Goal: Information Seeking & Learning: Understand process/instructions

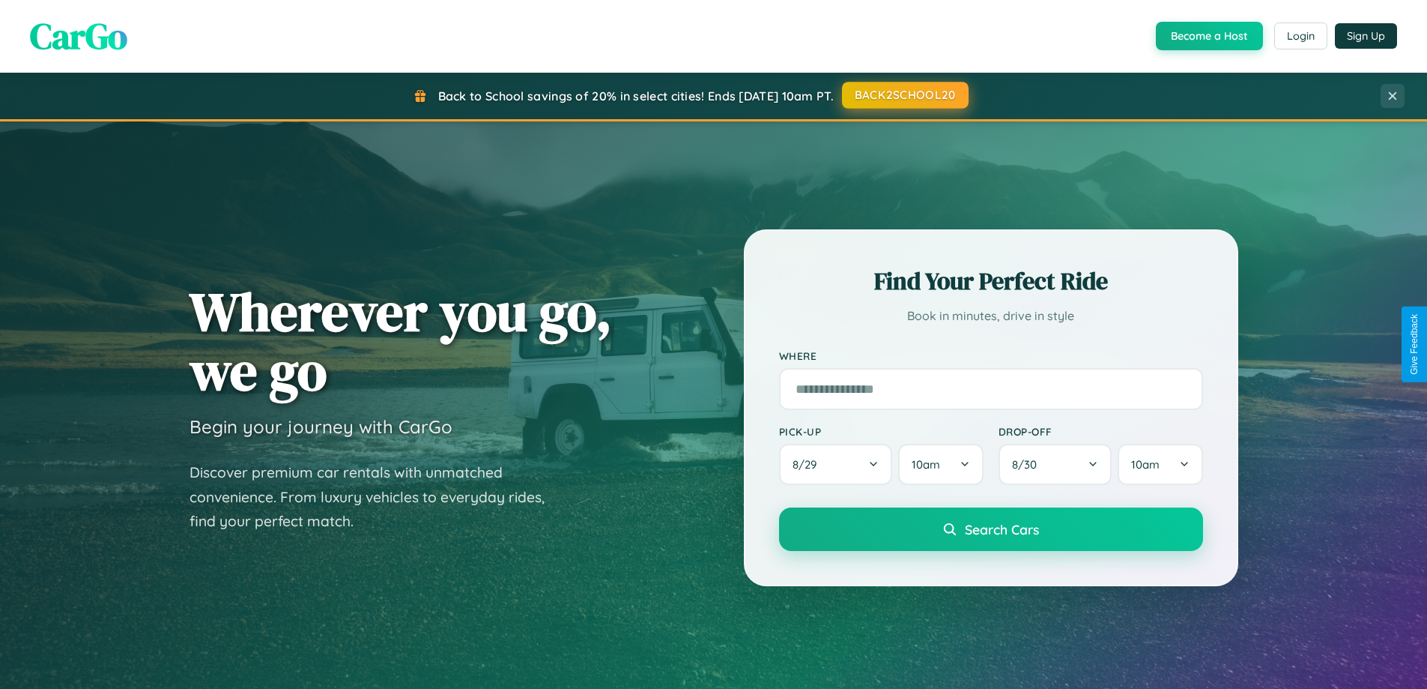
click at [904, 95] on button "BACK2SCHOOL20" at bounding box center [905, 95] width 127 height 27
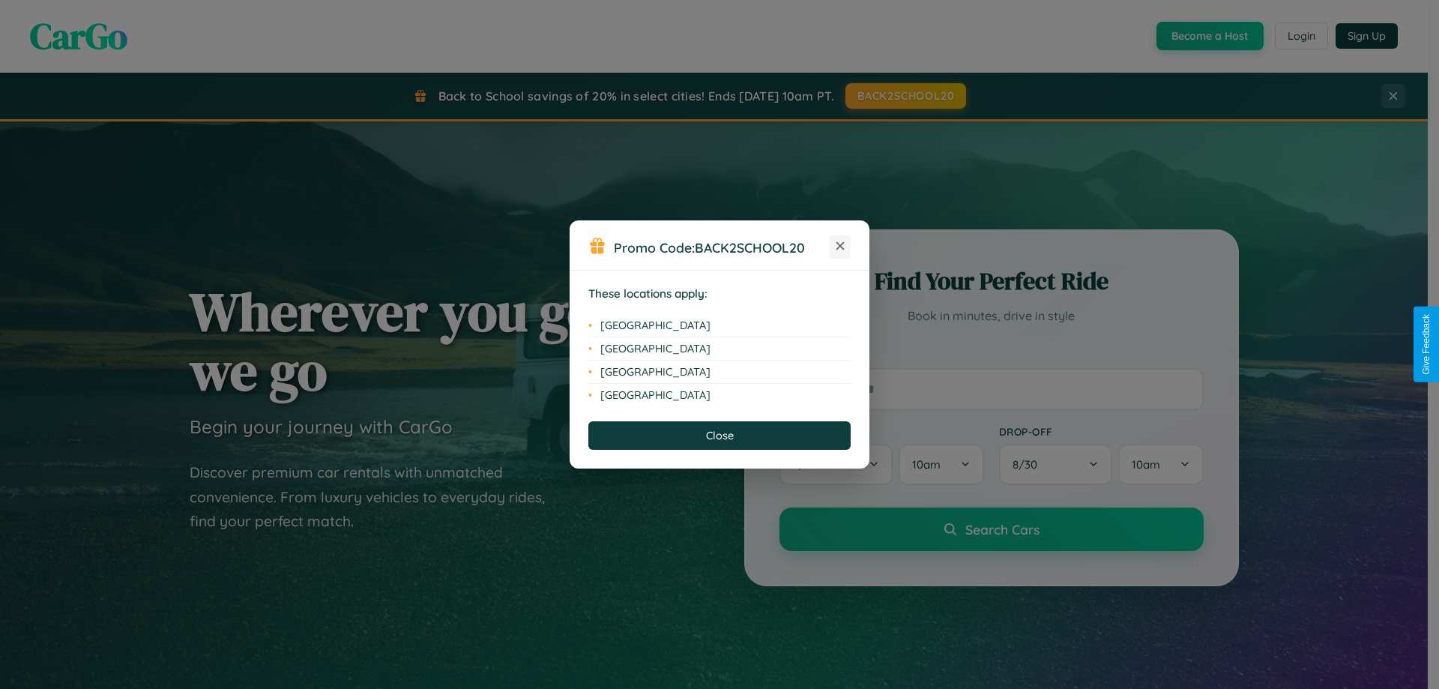
click at [840, 247] on icon at bounding box center [840, 246] width 8 height 8
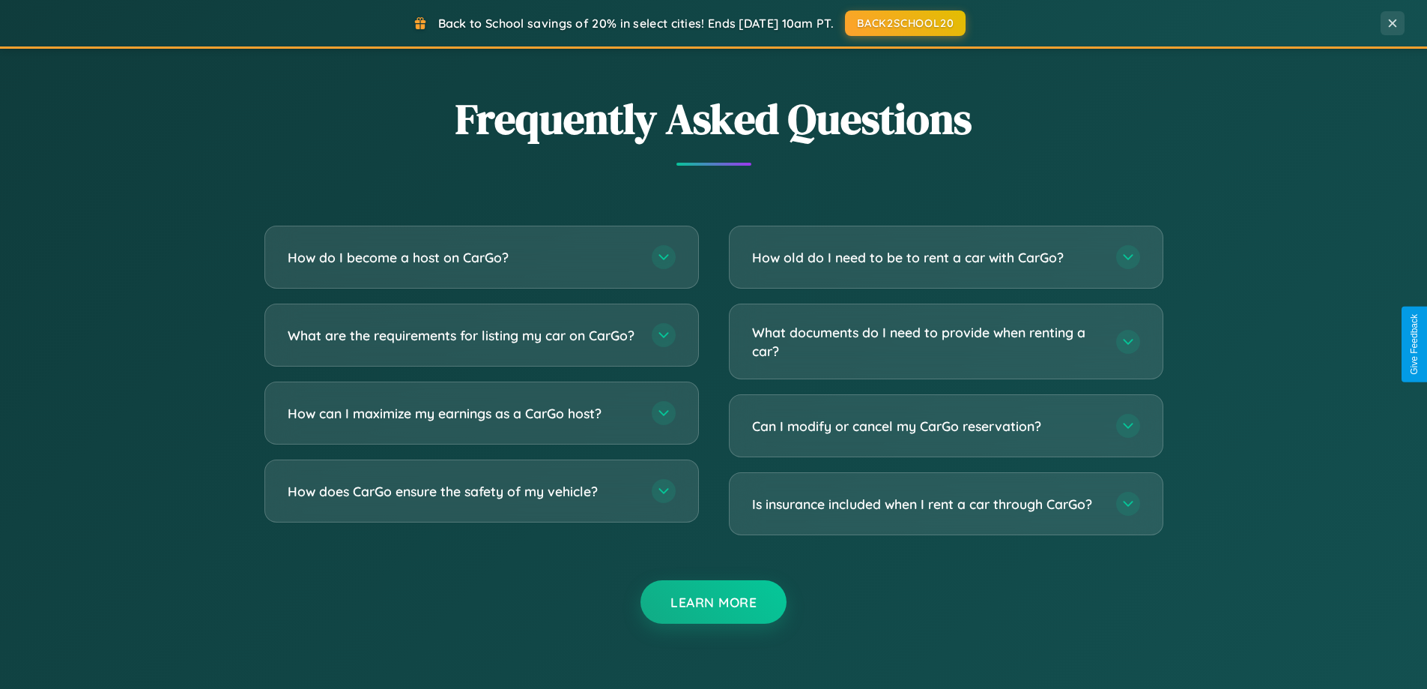
scroll to position [2883, 0]
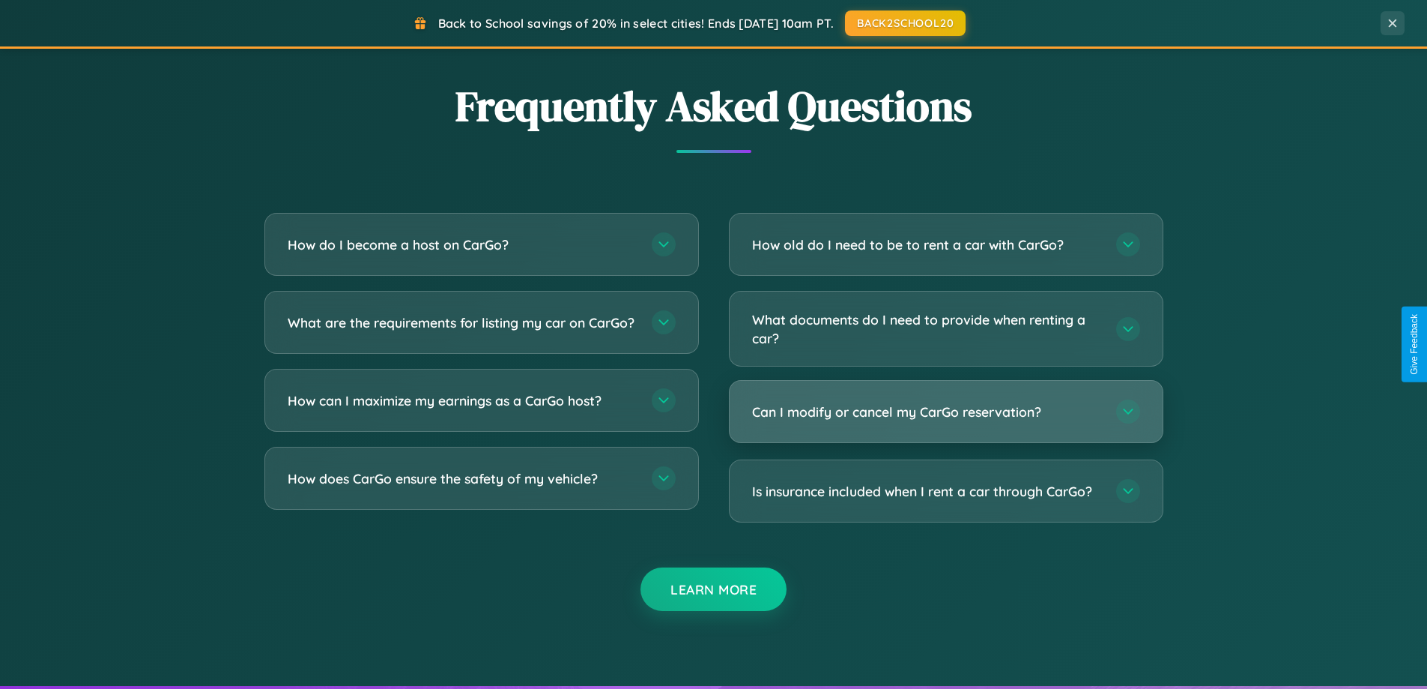
click at [946, 411] on h3 "Can I modify or cancel my CarGo reservation?" at bounding box center [926, 411] width 349 height 19
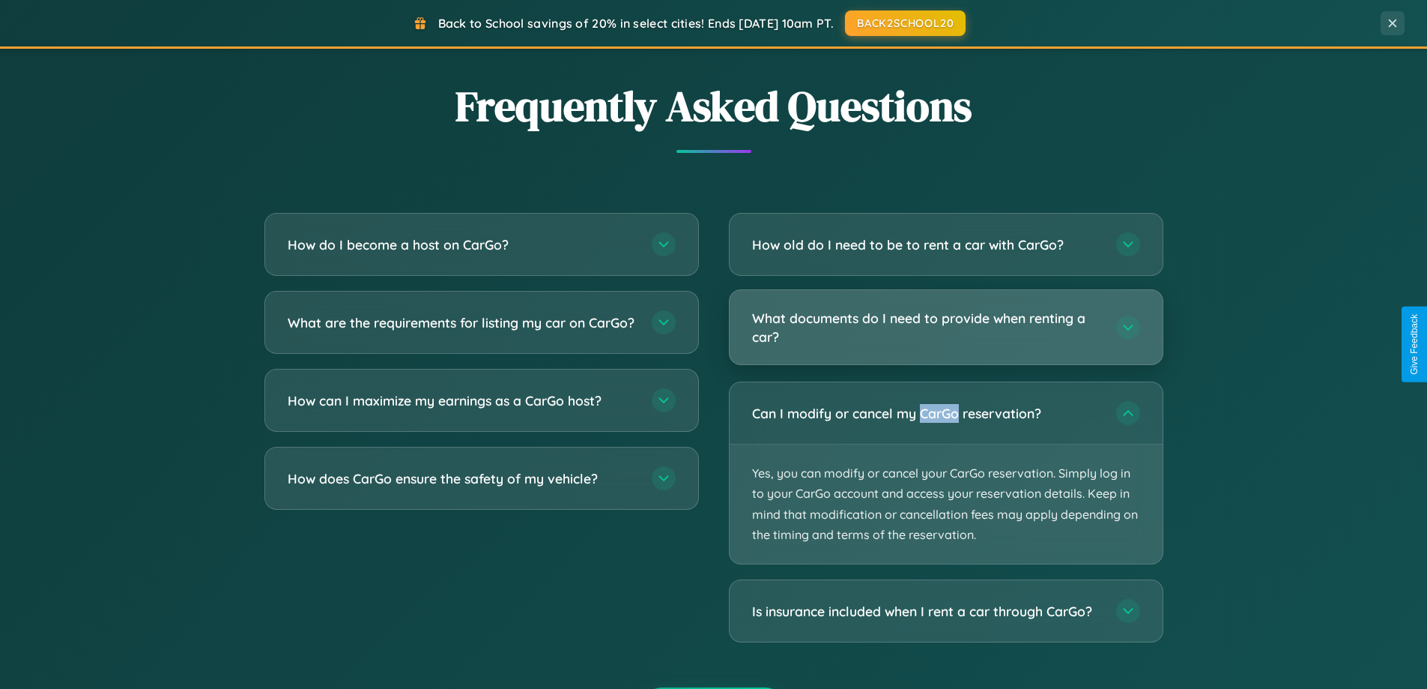
click at [946, 327] on h3 "What documents do I need to provide when renting a car?" at bounding box center [926, 327] width 349 height 37
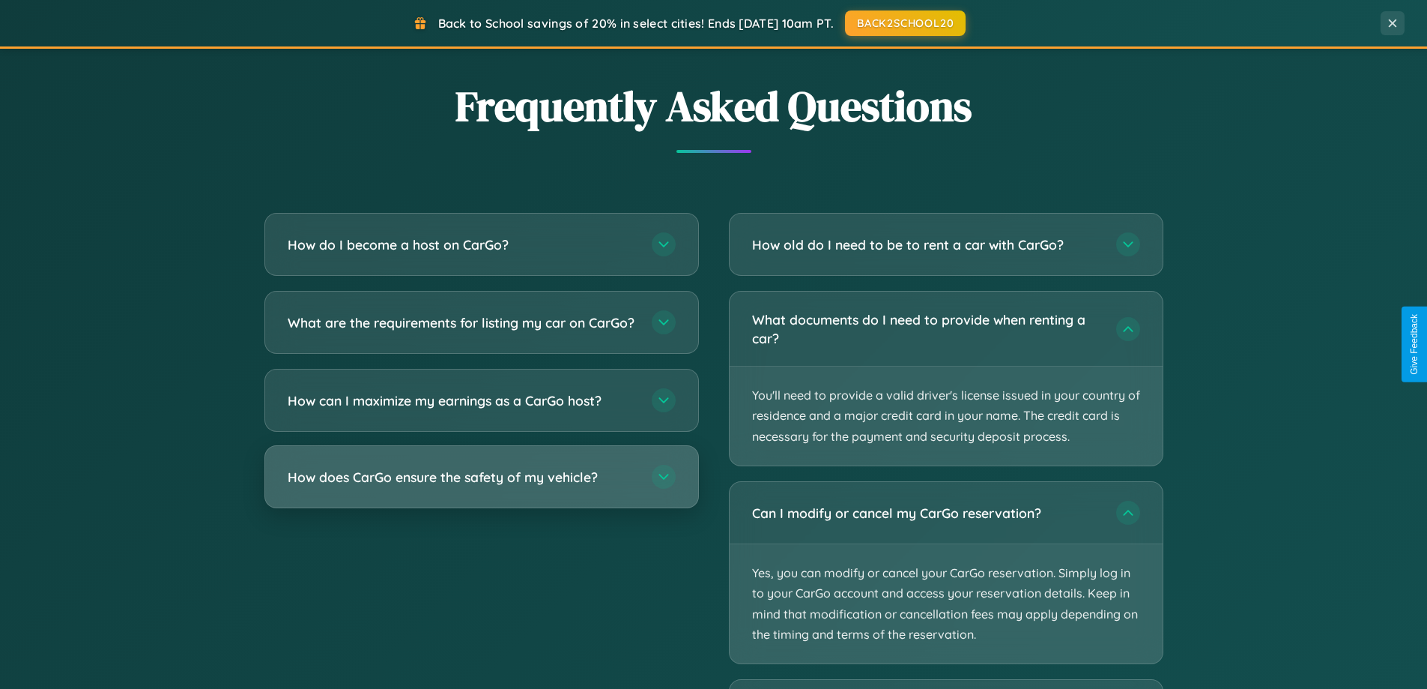
click at [481, 486] on h3 "How does CarGo ensure the safety of my vehicle?" at bounding box center [462, 477] width 349 height 19
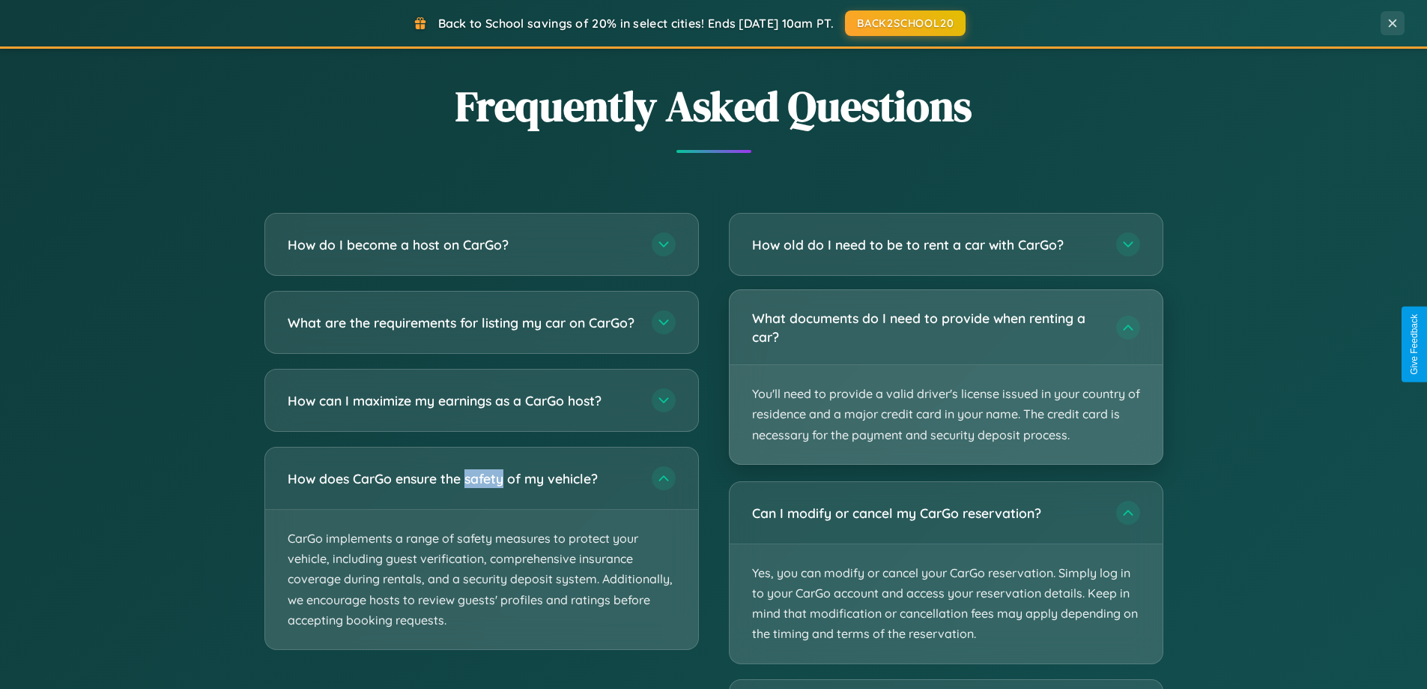
click at [946, 378] on p "You'll need to provide a valid driver's license issued in your country of resid…" at bounding box center [946, 414] width 433 height 99
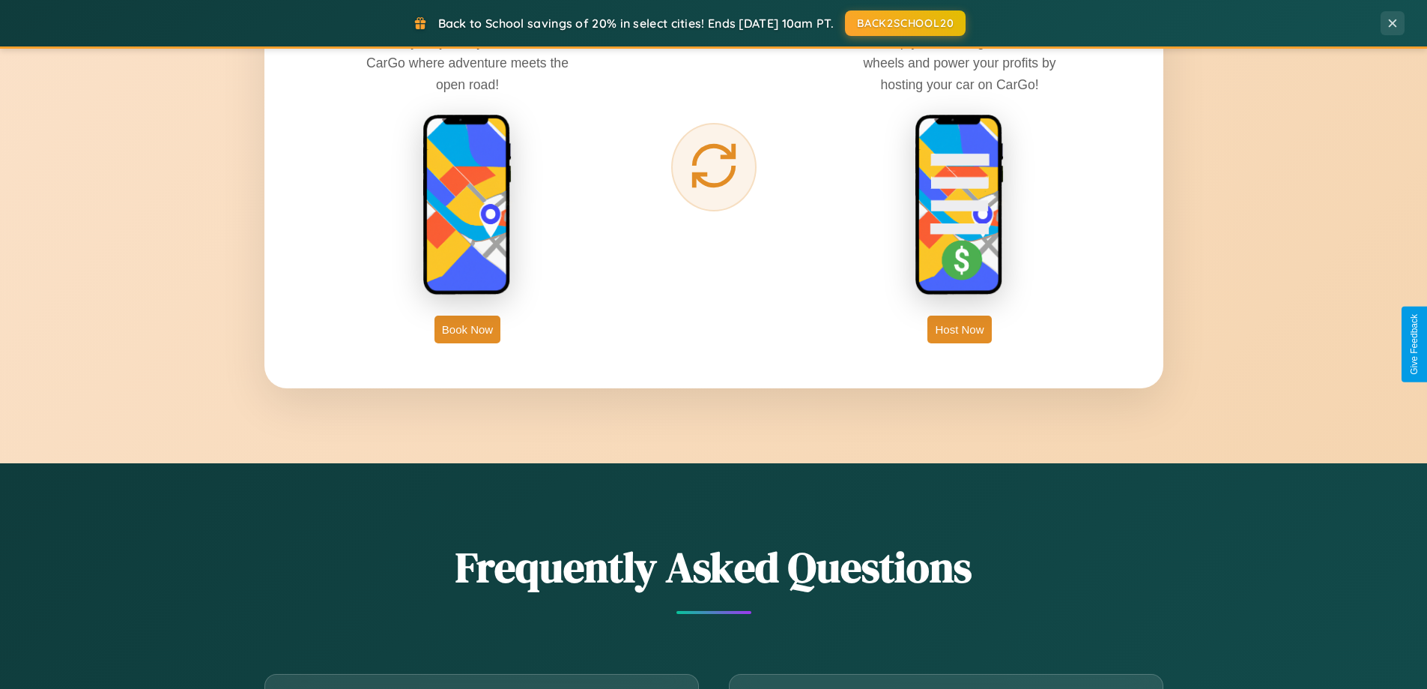
scroll to position [2407, 0]
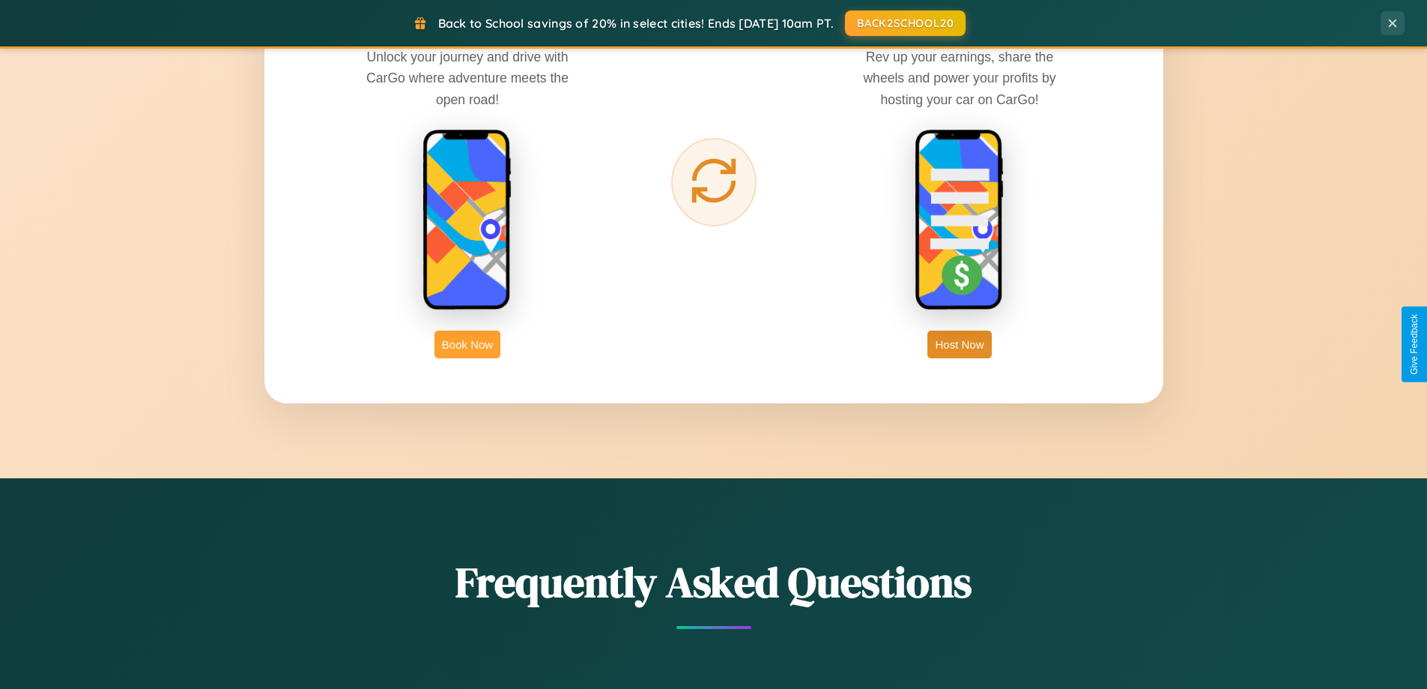
click at [468, 344] on button "Book Now" at bounding box center [468, 344] width 66 height 28
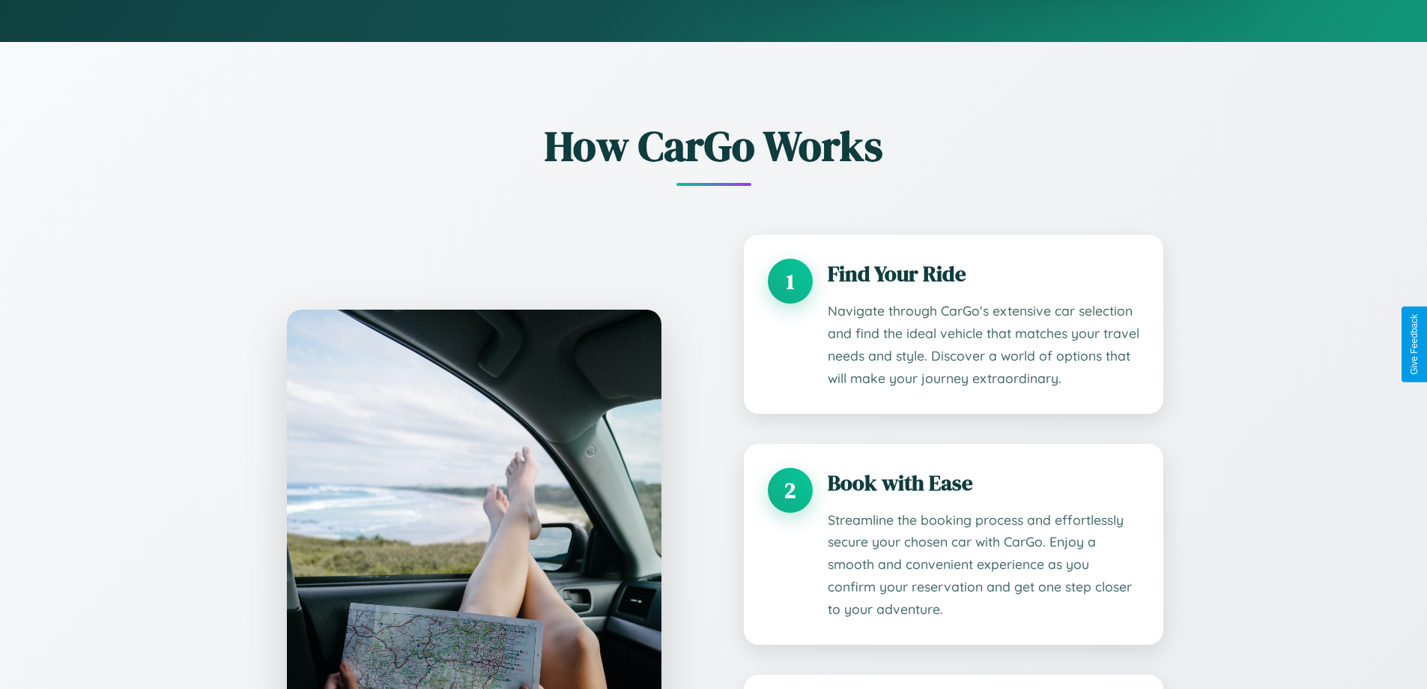
scroll to position [2379, 0]
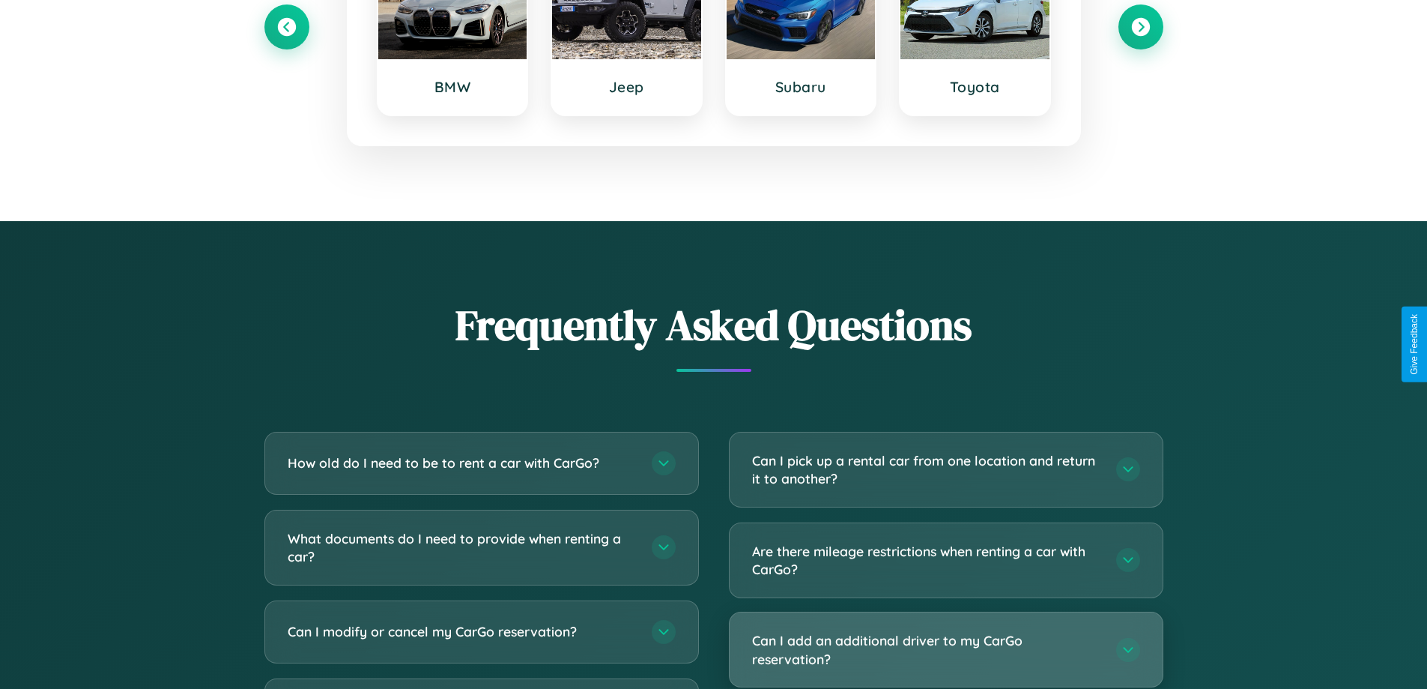
click at [946, 650] on h3 "Can I add an additional driver to my CarGo reservation?" at bounding box center [926, 649] width 349 height 37
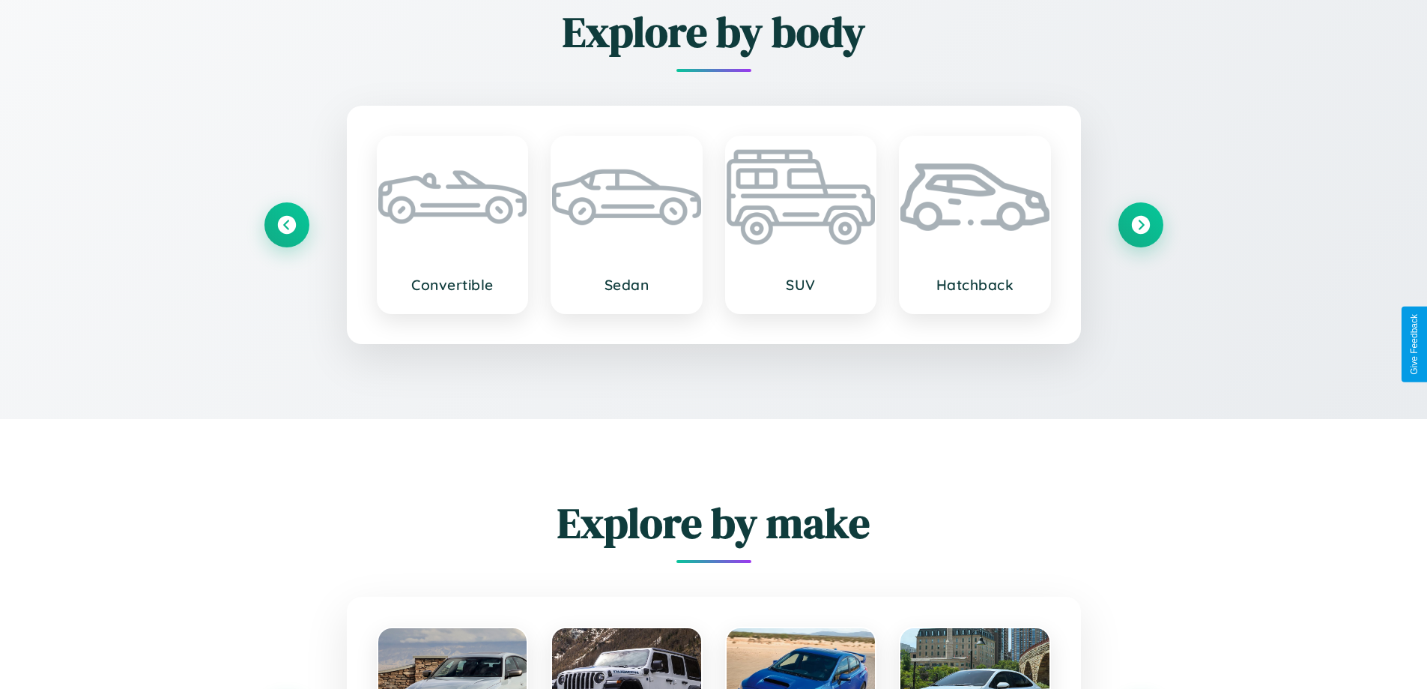
scroll to position [2276, 0]
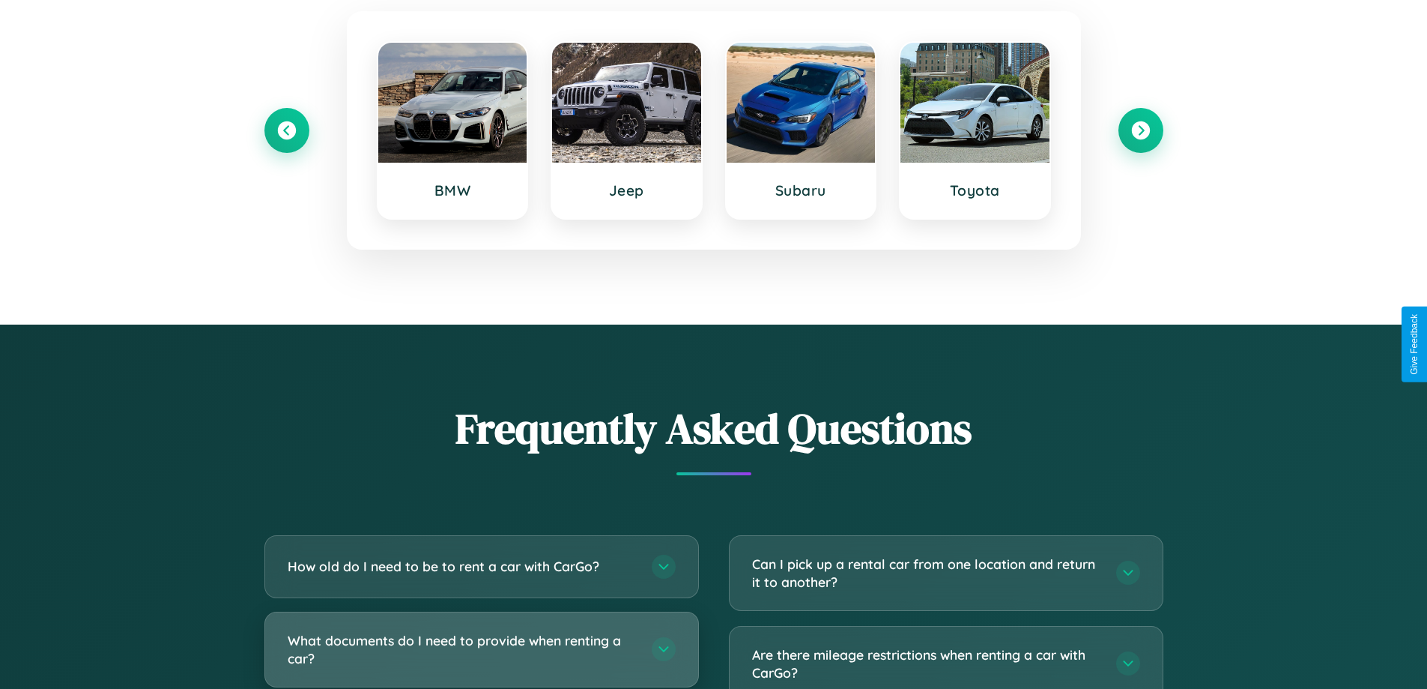
click at [481, 649] on h3 "What documents do I need to provide when renting a car?" at bounding box center [462, 649] width 349 height 37
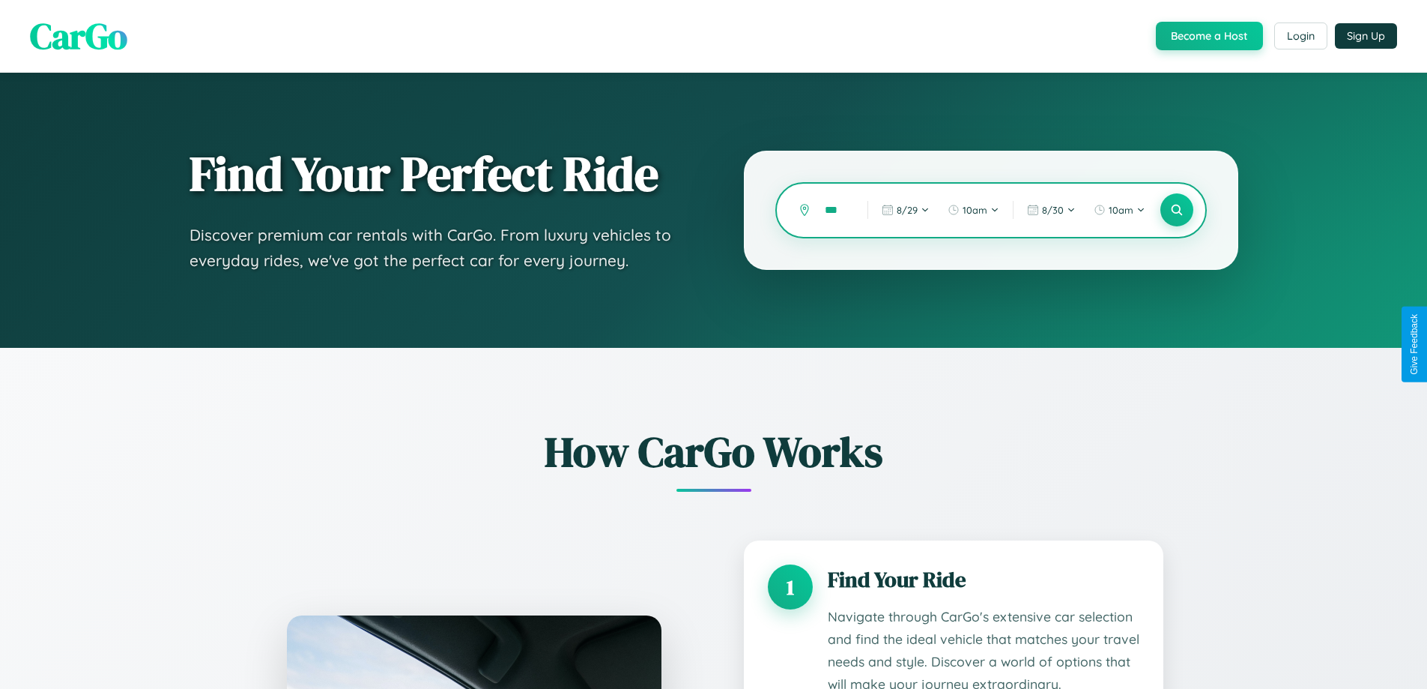
scroll to position [0, 7]
type input "****"
